Goal: Transaction & Acquisition: Purchase product/service

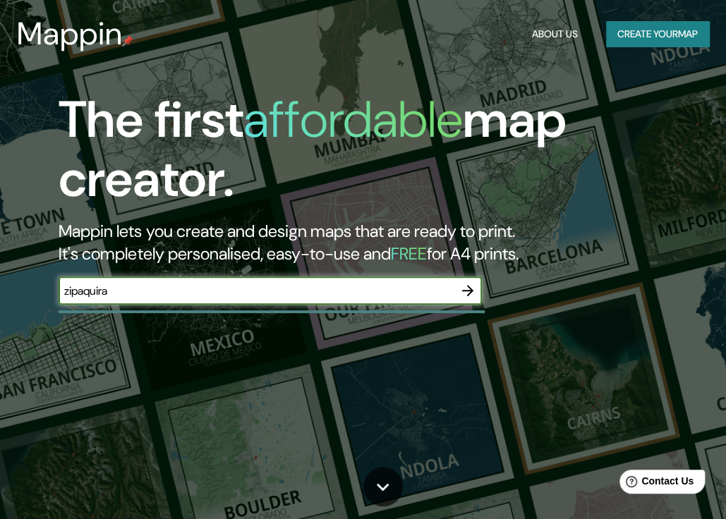
type input "zipaquira"
click at [470, 294] on icon "button" at bounding box center [467, 290] width 17 height 17
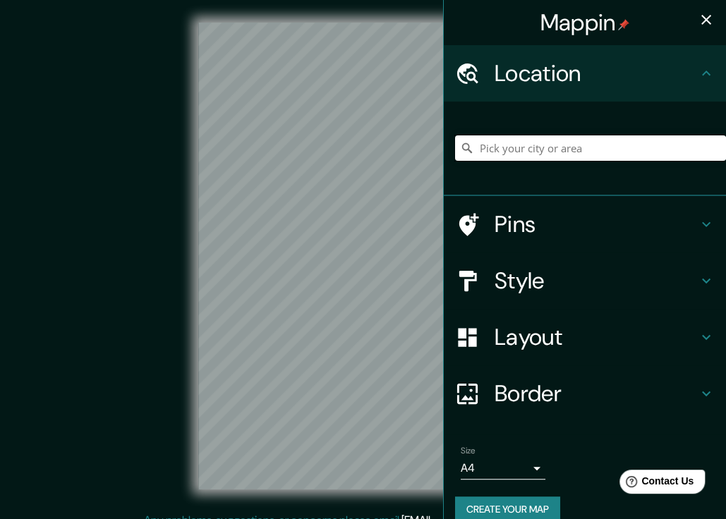
click at [502, 145] on input "Pick your city or area" at bounding box center [590, 147] width 271 height 25
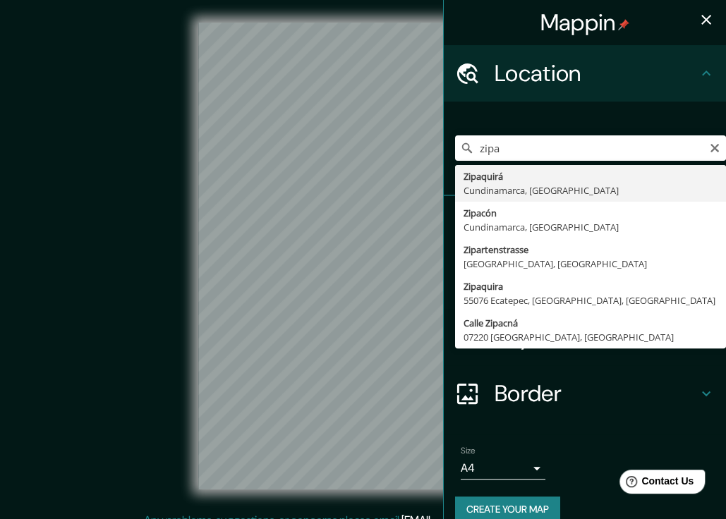
type input "Zipaquirá, [GEOGRAPHIC_DATA], [GEOGRAPHIC_DATA]"
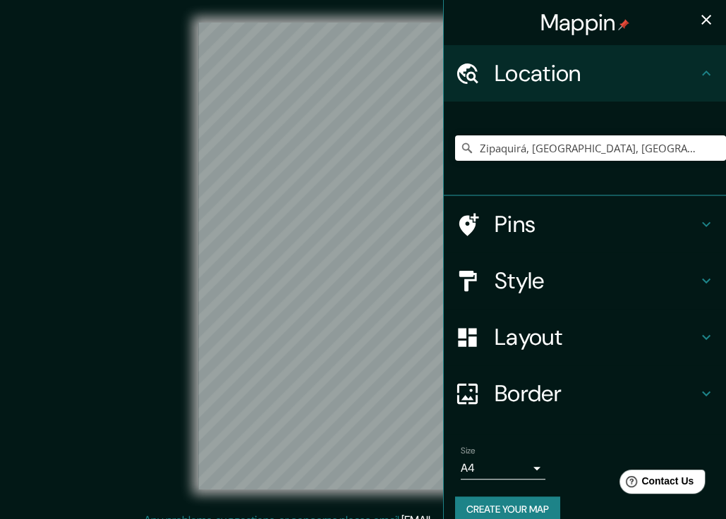
click at [698, 226] on icon at bounding box center [706, 224] width 17 height 17
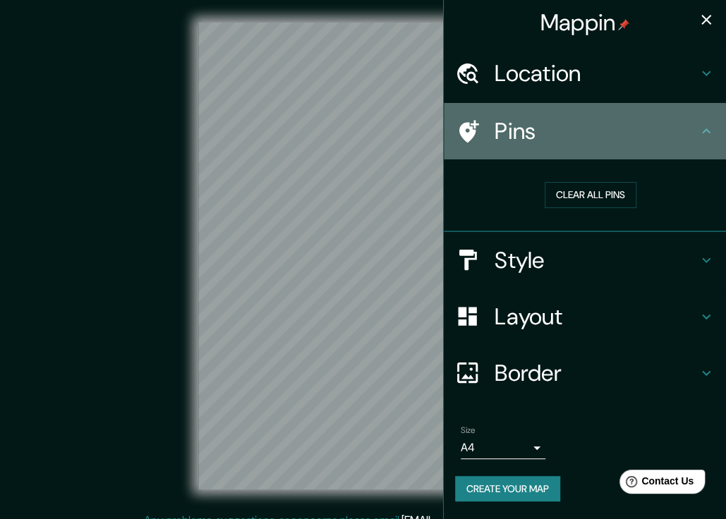
click at [702, 131] on icon at bounding box center [706, 131] width 17 height 17
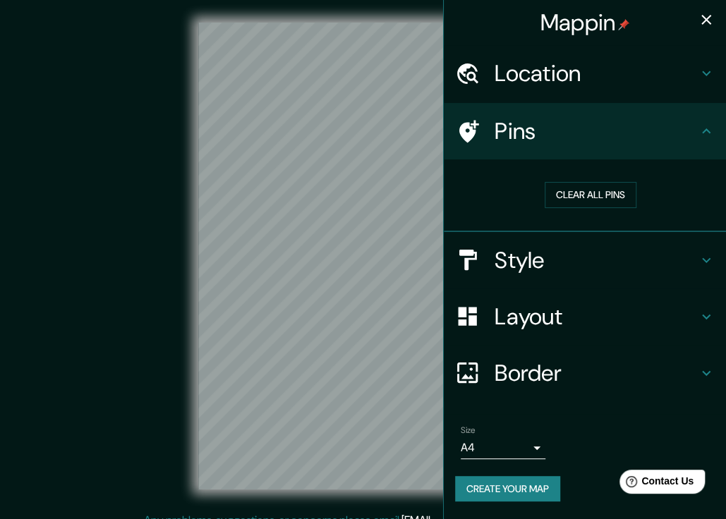
click at [714, 71] on icon at bounding box center [706, 73] width 17 height 17
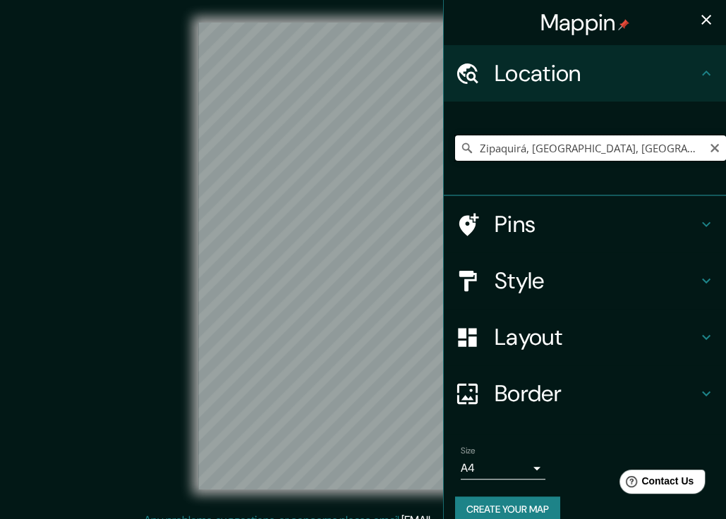
click at [650, 143] on input "Zipaquirá, [GEOGRAPHIC_DATA], [GEOGRAPHIC_DATA]" at bounding box center [590, 147] width 271 height 25
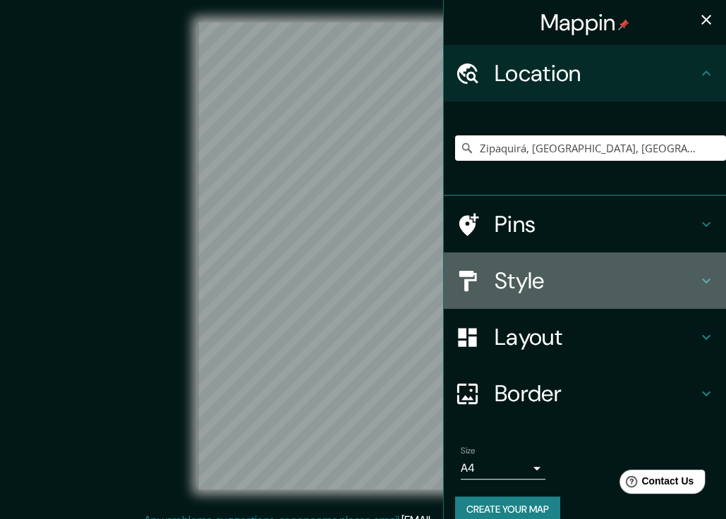
click at [702, 283] on icon at bounding box center [706, 281] width 8 height 5
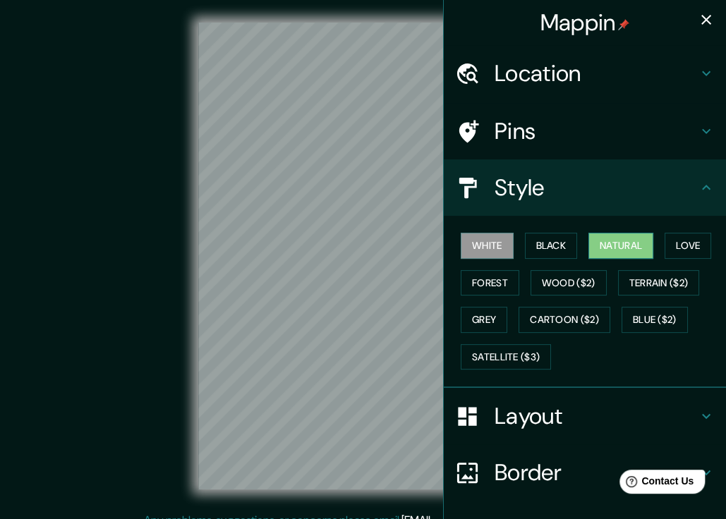
click at [616, 242] on button "Natural" at bounding box center [620, 246] width 65 height 26
click at [556, 283] on button "Wood ($2)" at bounding box center [568, 283] width 76 height 26
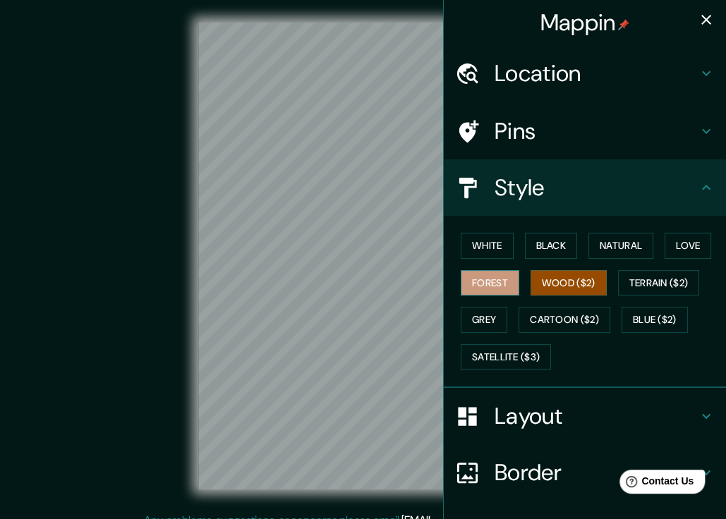
click at [482, 284] on button "Forest" at bounding box center [490, 283] width 59 height 26
click at [482, 312] on button "Grey" at bounding box center [484, 320] width 47 height 26
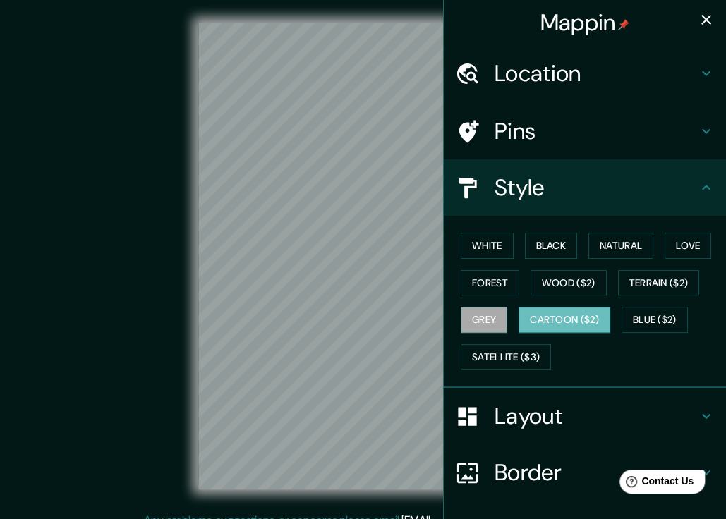
click at [553, 315] on button "Cartoon ($2)" at bounding box center [564, 320] width 92 height 26
click at [631, 315] on button "Blue ($2)" at bounding box center [654, 320] width 66 height 26
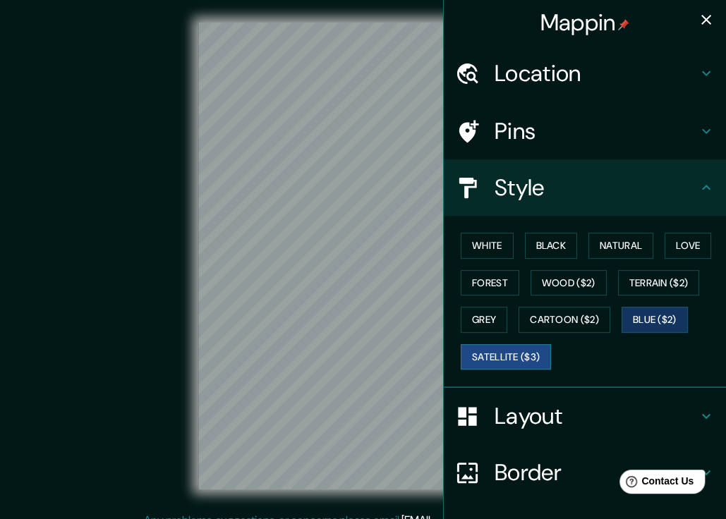
click at [499, 352] on button "Satellite ($3)" at bounding box center [506, 357] width 90 height 26
click at [535, 245] on button "Black" at bounding box center [551, 246] width 53 height 26
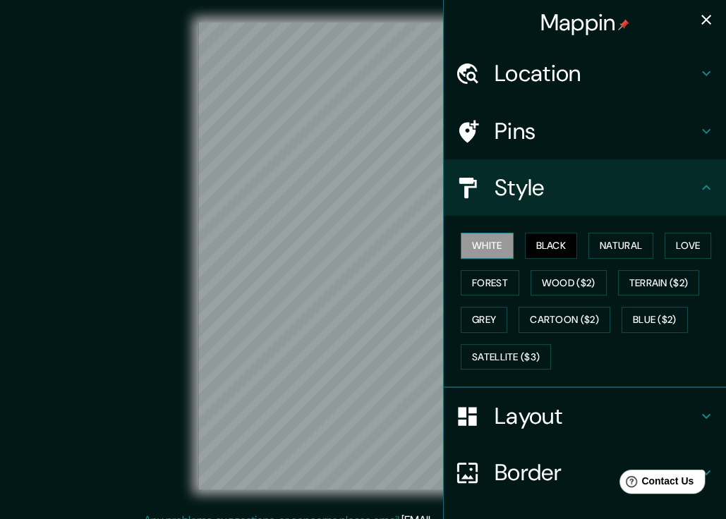
click at [470, 243] on button "White" at bounding box center [487, 246] width 53 height 26
click at [599, 241] on button "Natural" at bounding box center [620, 246] width 65 height 26
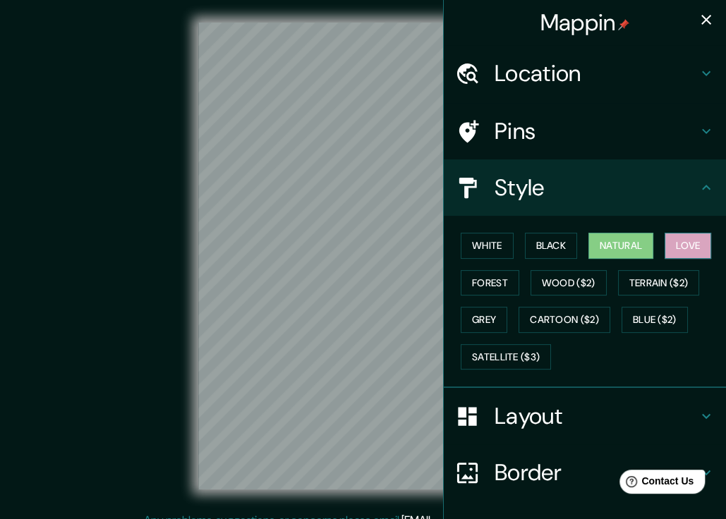
click at [664, 245] on button "Love" at bounding box center [687, 246] width 47 height 26
click at [479, 287] on button "Forest" at bounding box center [490, 283] width 59 height 26
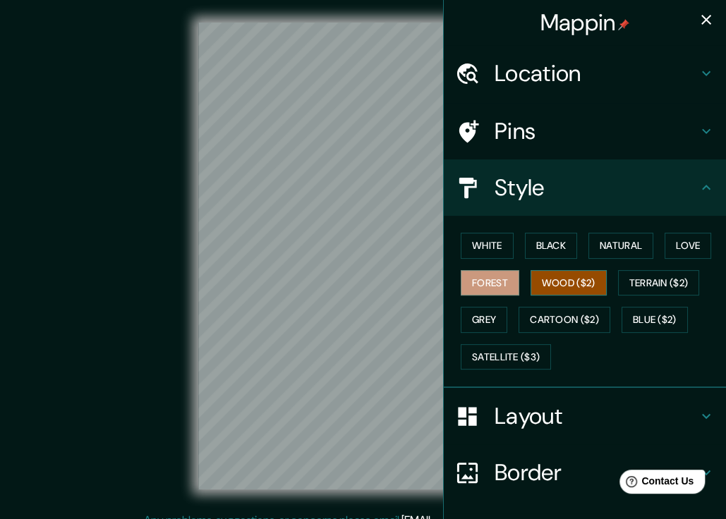
click at [544, 279] on button "Wood ($2)" at bounding box center [568, 283] width 76 height 26
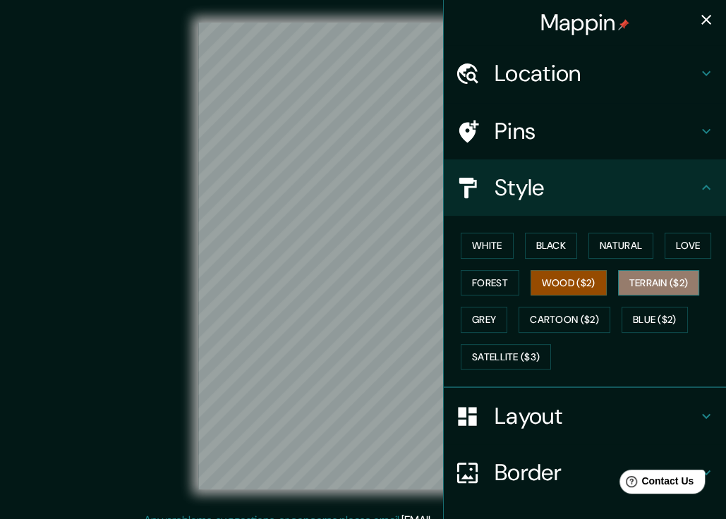
click at [633, 281] on button "Terrain ($2)" at bounding box center [659, 283] width 82 height 26
click at [535, 279] on button "Wood ($2)" at bounding box center [568, 283] width 76 height 26
click at [684, 190] on h4 "Style" at bounding box center [595, 187] width 203 height 28
click at [698, 182] on icon at bounding box center [706, 187] width 17 height 17
click at [698, 133] on icon at bounding box center [706, 131] width 17 height 17
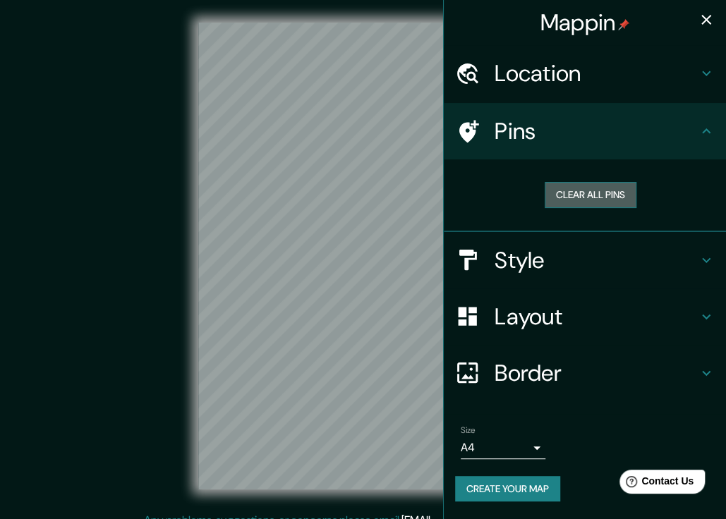
click at [593, 190] on button "Clear all pins" at bounding box center [590, 195] width 92 height 26
click at [698, 132] on icon at bounding box center [706, 131] width 17 height 17
click at [705, 267] on icon at bounding box center [706, 260] width 17 height 17
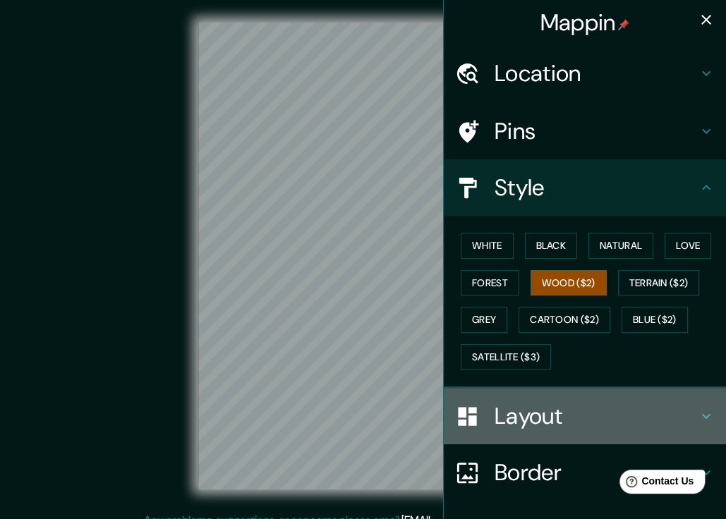
click at [702, 415] on icon at bounding box center [706, 416] width 8 height 5
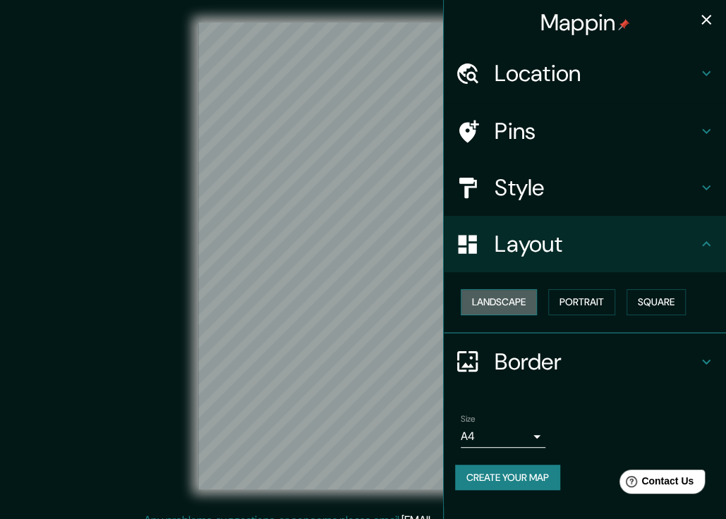
click at [511, 303] on button "Landscape" at bounding box center [499, 302] width 76 height 26
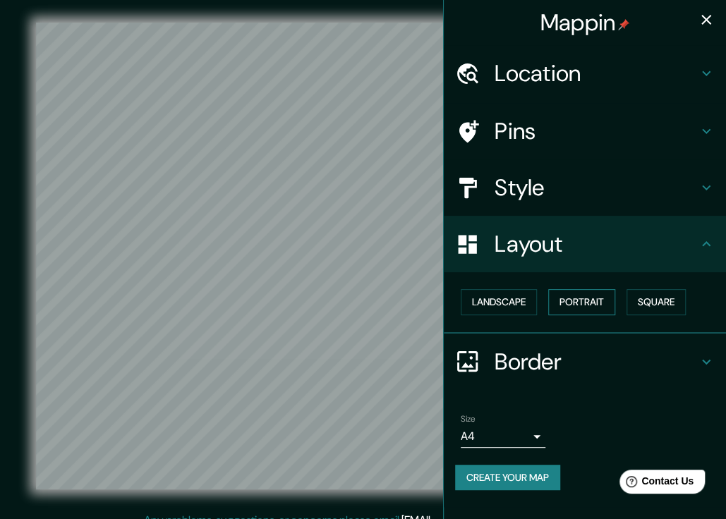
click at [574, 300] on button "Portrait" at bounding box center [581, 302] width 67 height 26
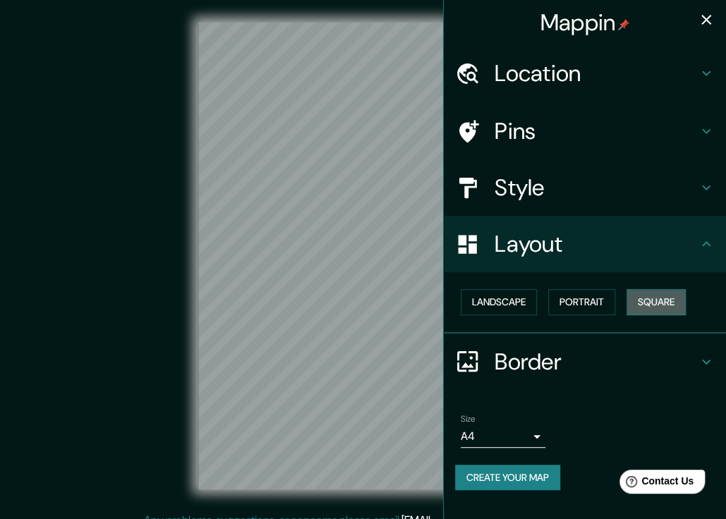
click at [661, 303] on button "Square" at bounding box center [655, 302] width 59 height 26
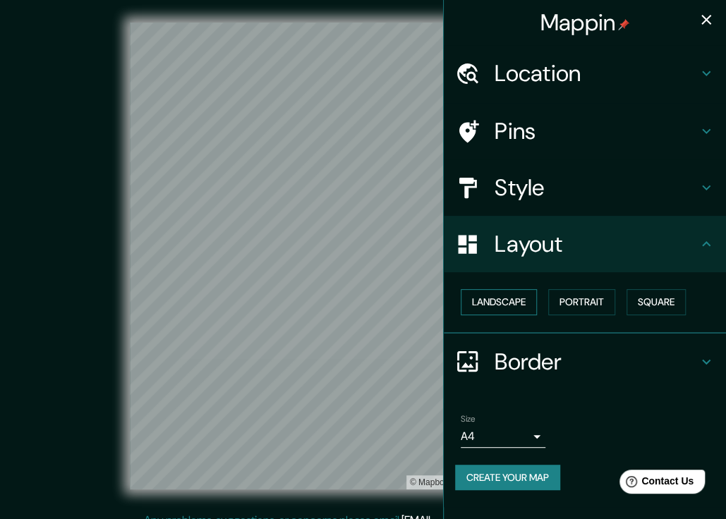
click at [512, 303] on button "Landscape" at bounding box center [499, 302] width 76 height 26
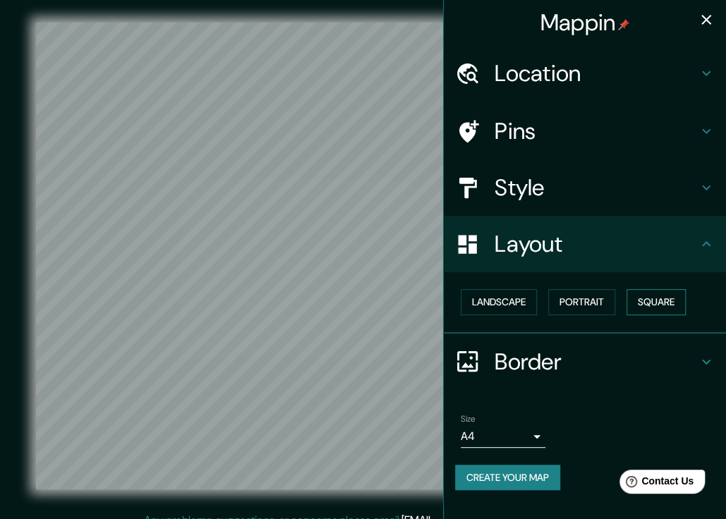
click at [664, 304] on button "Square" at bounding box center [655, 302] width 59 height 26
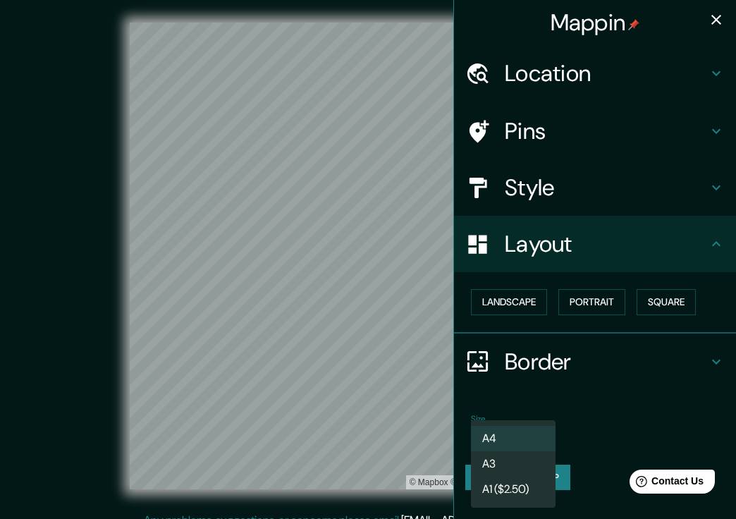
click at [536, 439] on body "Mappin Location [GEOGRAPHIC_DATA], [GEOGRAPHIC_DATA], [GEOGRAPHIC_DATA] Pins St…" at bounding box center [368, 259] width 736 height 519
click at [513, 461] on li "A3" at bounding box center [513, 463] width 85 height 25
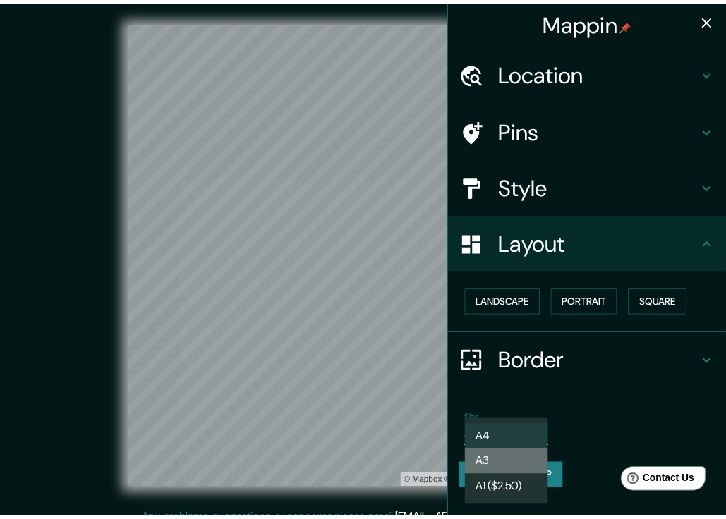
type input "a4"
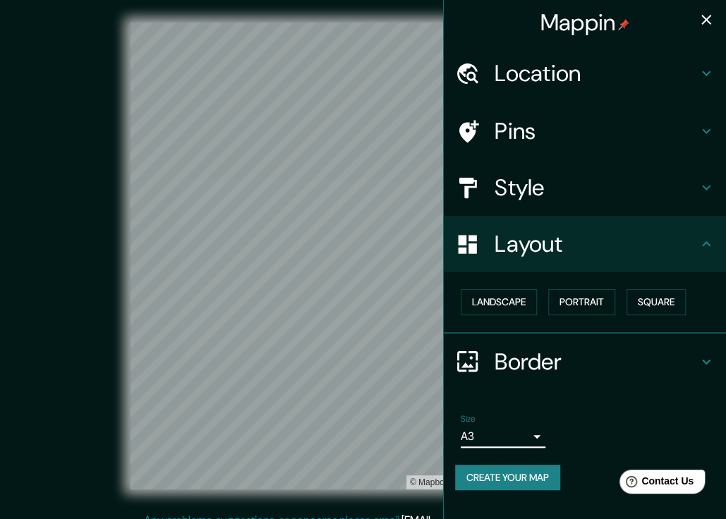
click at [705, 358] on icon at bounding box center [706, 361] width 17 height 17
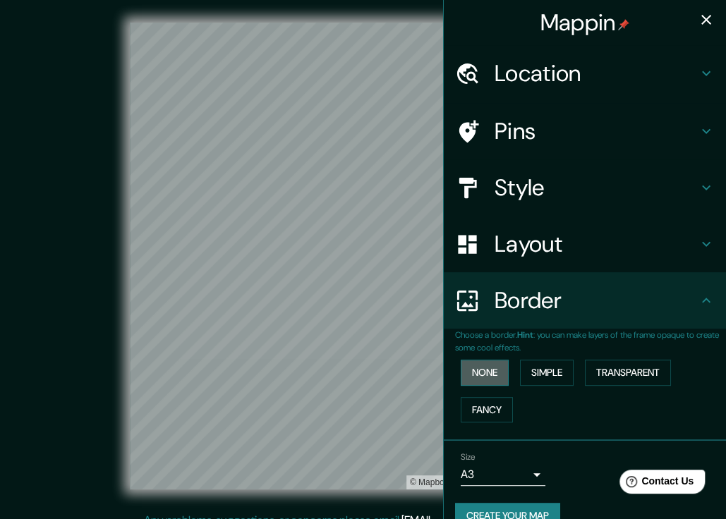
click at [471, 375] on button "None" at bounding box center [485, 373] width 48 height 26
click at [532, 374] on button "Simple" at bounding box center [547, 373] width 54 height 26
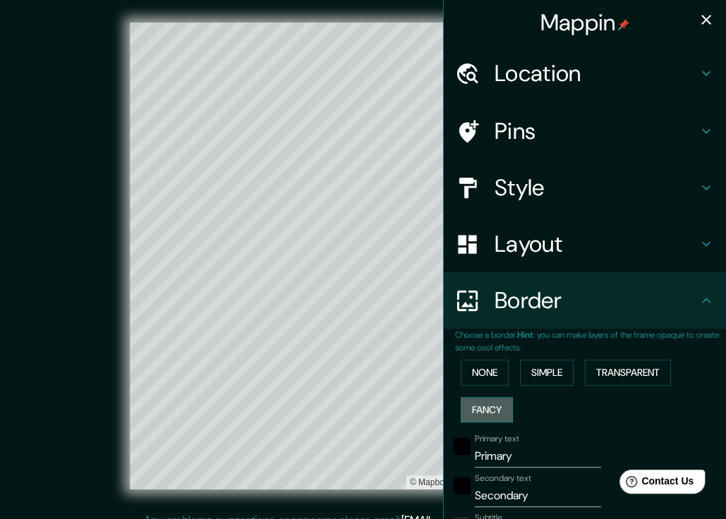
click at [477, 406] on button "Fancy" at bounding box center [487, 410] width 52 height 26
click at [622, 375] on button "Transparent" at bounding box center [628, 373] width 86 height 26
click at [479, 372] on button "None" at bounding box center [485, 373] width 48 height 26
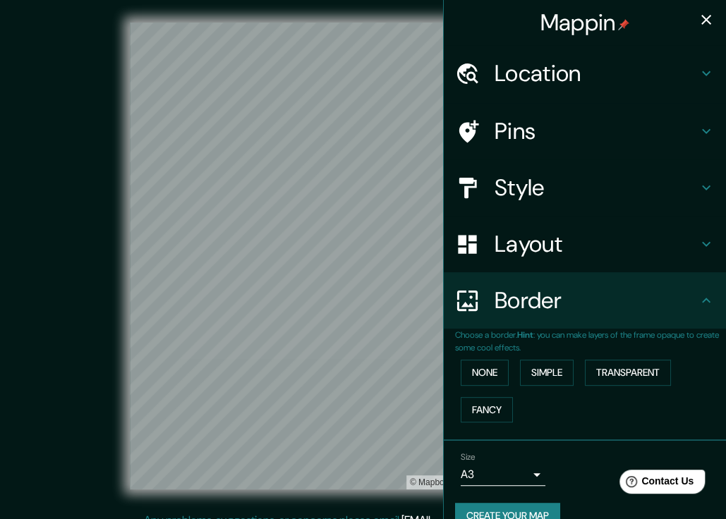
click at [702, 131] on icon at bounding box center [706, 131] width 8 height 5
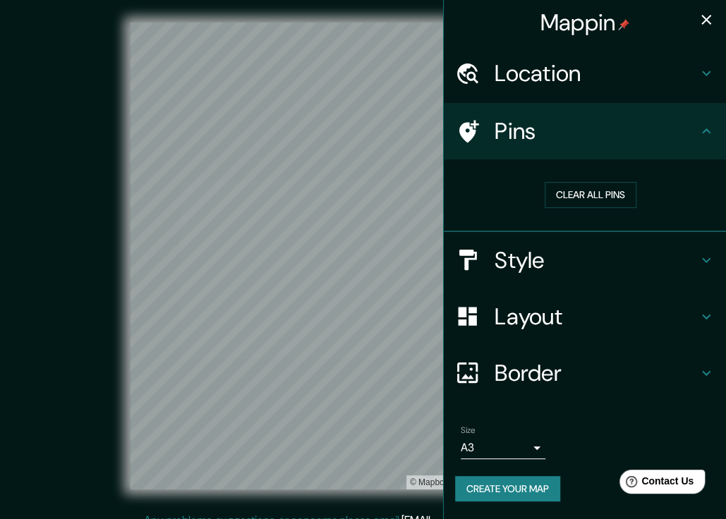
click at [542, 129] on h4 "Pins" at bounding box center [595, 131] width 203 height 28
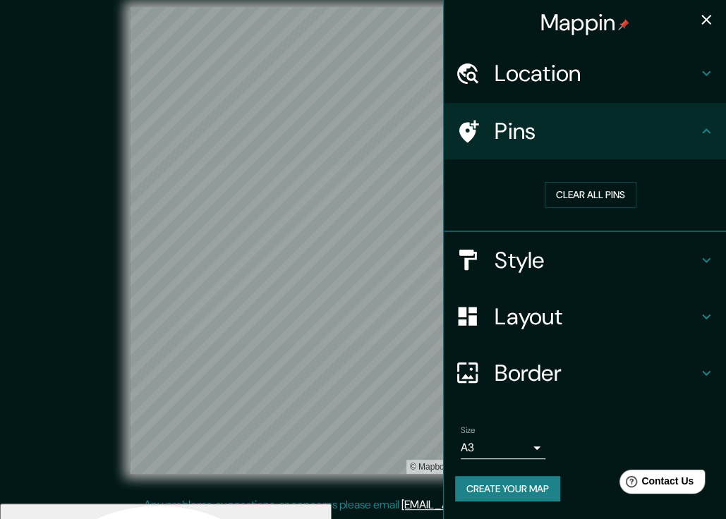
click at [709, 70] on icon at bounding box center [706, 73] width 17 height 17
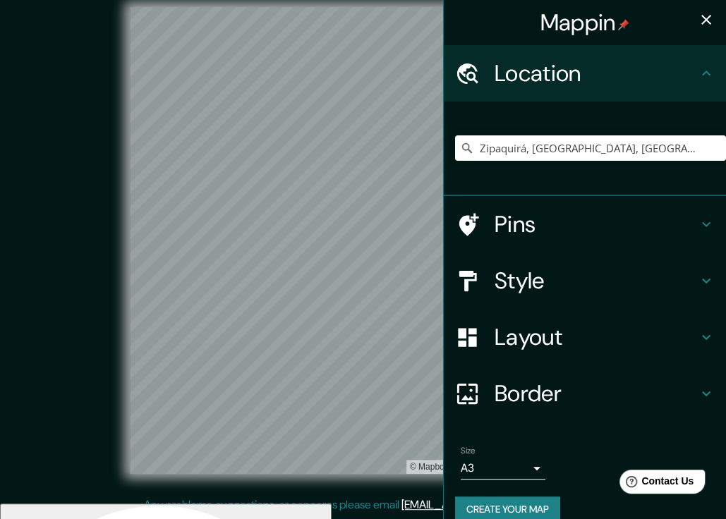
click at [702, 279] on icon at bounding box center [706, 281] width 8 height 5
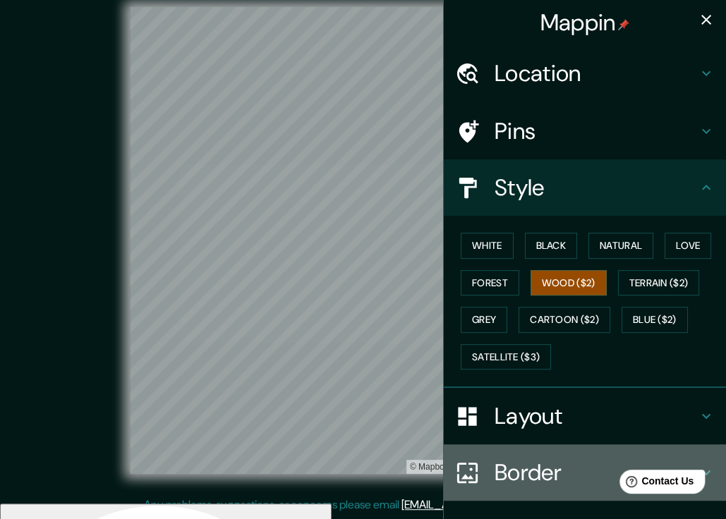
click at [521, 480] on h4 "Border" at bounding box center [595, 472] width 203 height 28
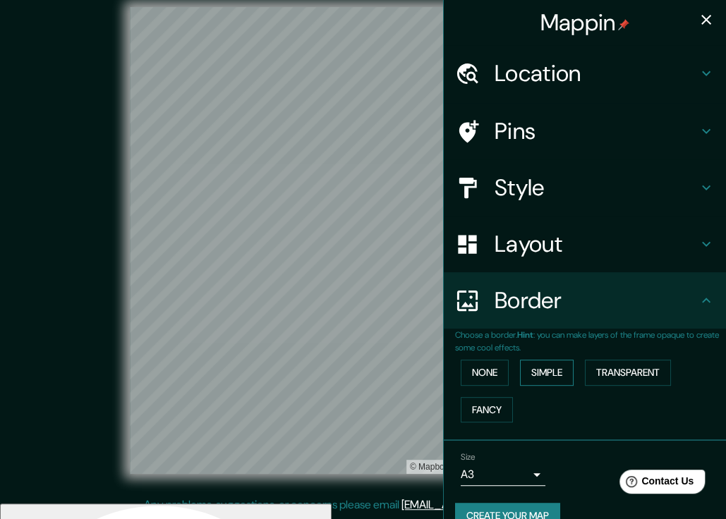
click at [527, 372] on button "Simple" at bounding box center [547, 373] width 54 height 26
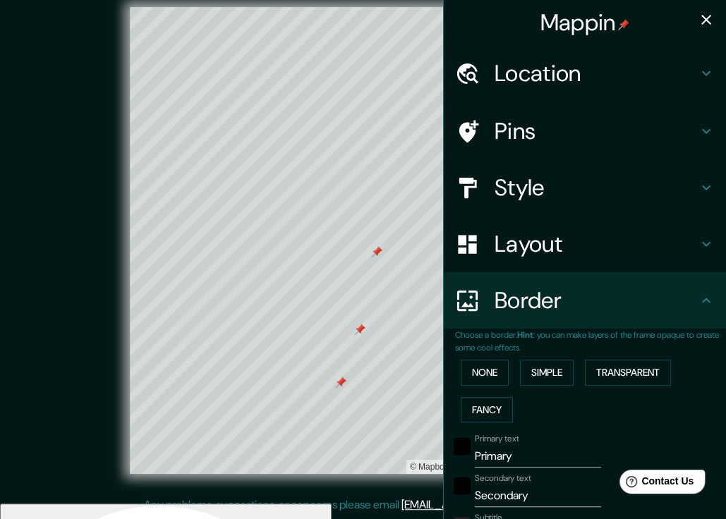
click at [698, 133] on icon at bounding box center [706, 131] width 17 height 17
type input "265"
type input "53"
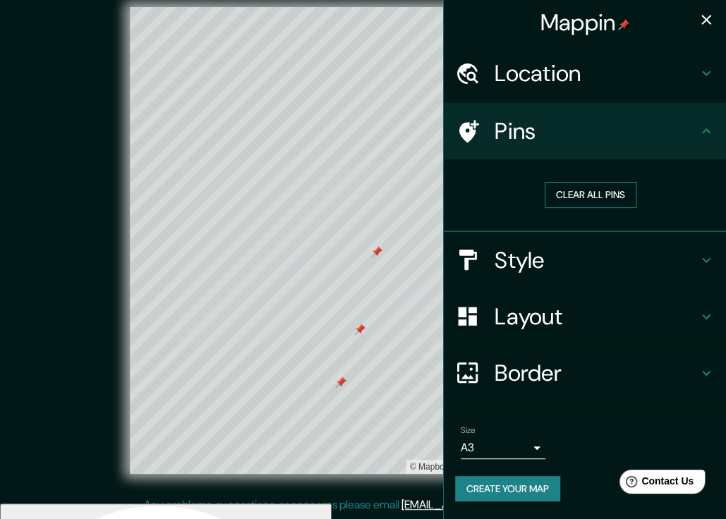
click at [580, 193] on button "Clear all pins" at bounding box center [590, 195] width 92 height 26
